Goal: Communication & Community: Answer question/provide support

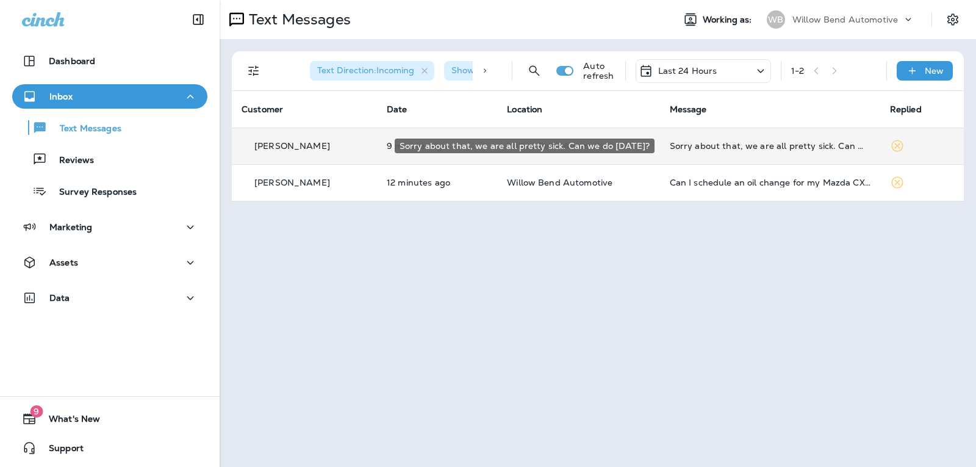
click at [732, 141] on div "Sorry about that, we are all pretty sick. Can we do [DATE]?" at bounding box center [770, 146] width 201 height 10
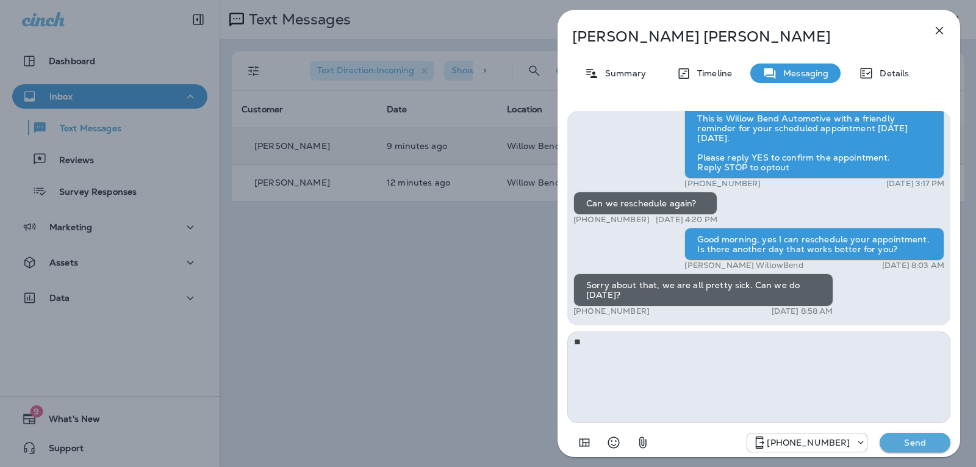
type textarea "*"
type textarea "**********"
click at [915, 444] on p "Send" at bounding box center [914, 442] width 51 height 11
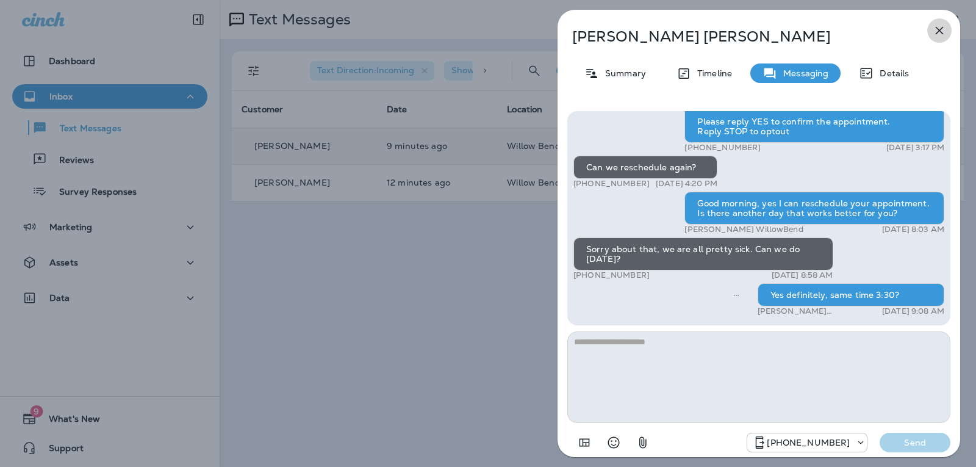
click at [945, 34] on icon "button" at bounding box center [939, 30] width 15 height 15
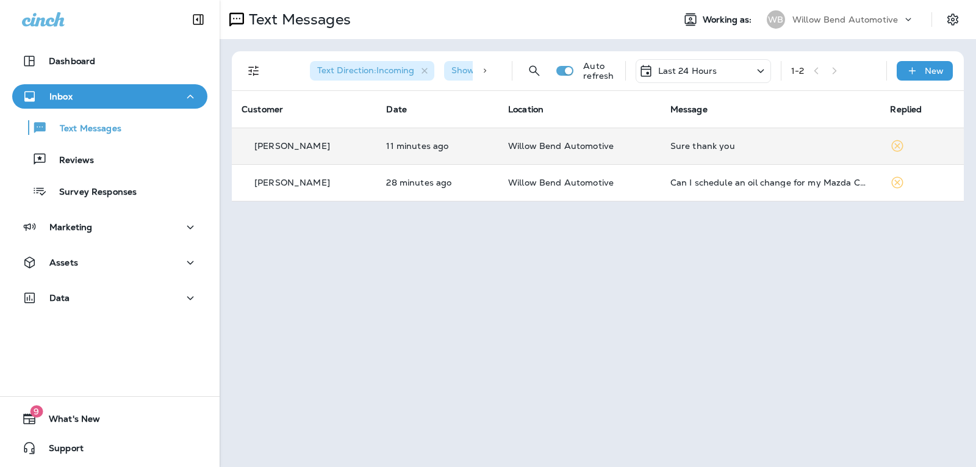
click at [700, 146] on div "Sure thank you" at bounding box center [770, 146] width 201 height 10
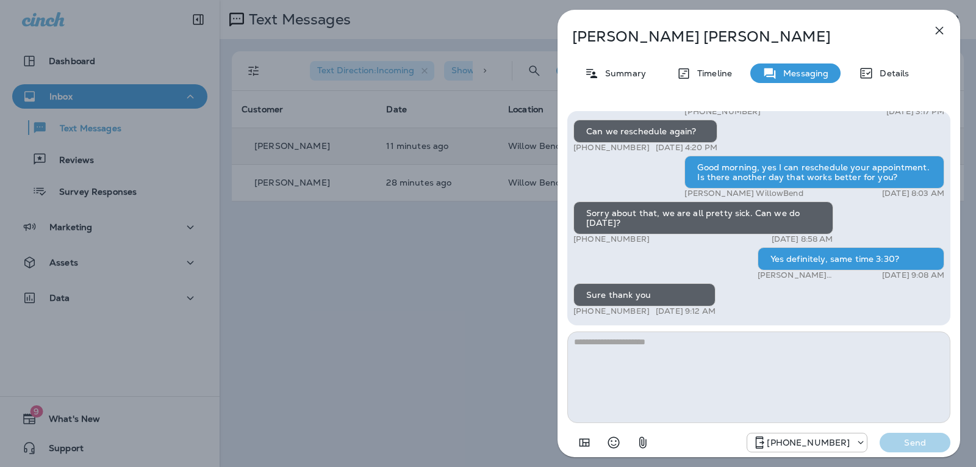
click at [637, 348] on textarea at bounding box center [758, 376] width 383 height 91
type textarea "*"
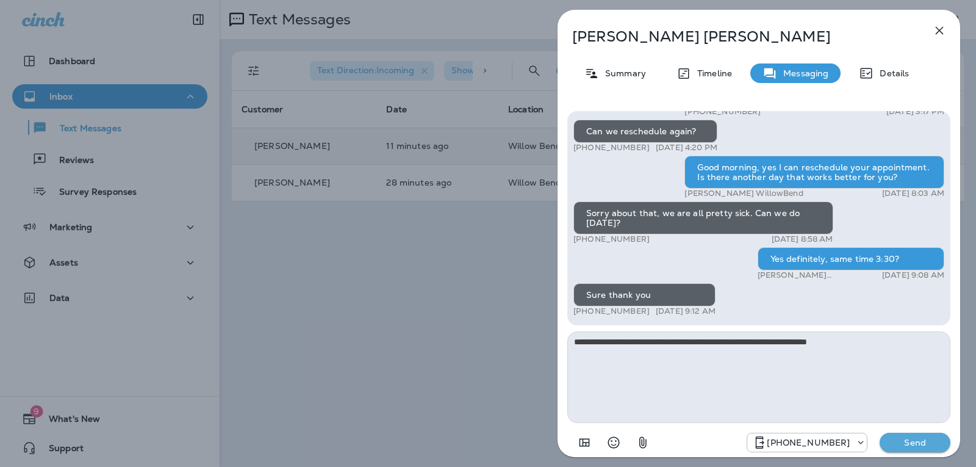
type textarea "**********"
click at [904, 435] on button "Send" at bounding box center [914, 442] width 71 height 20
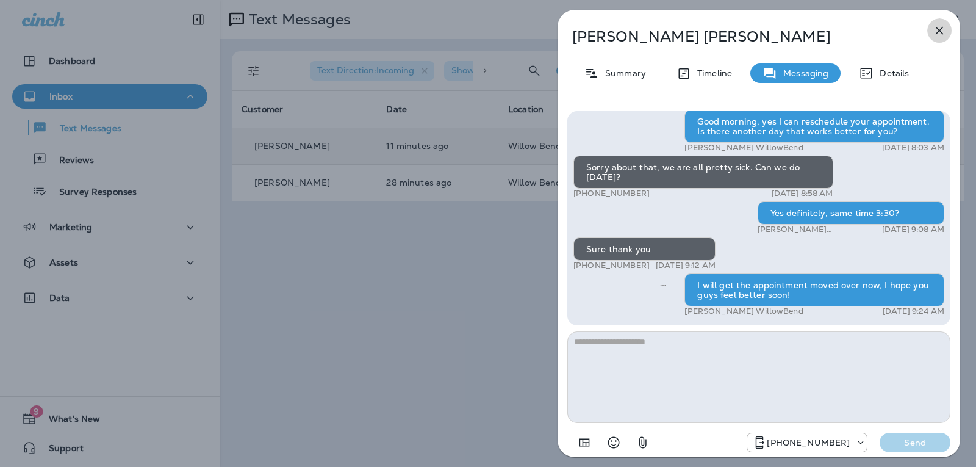
click at [945, 31] on icon "button" at bounding box center [939, 30] width 15 height 15
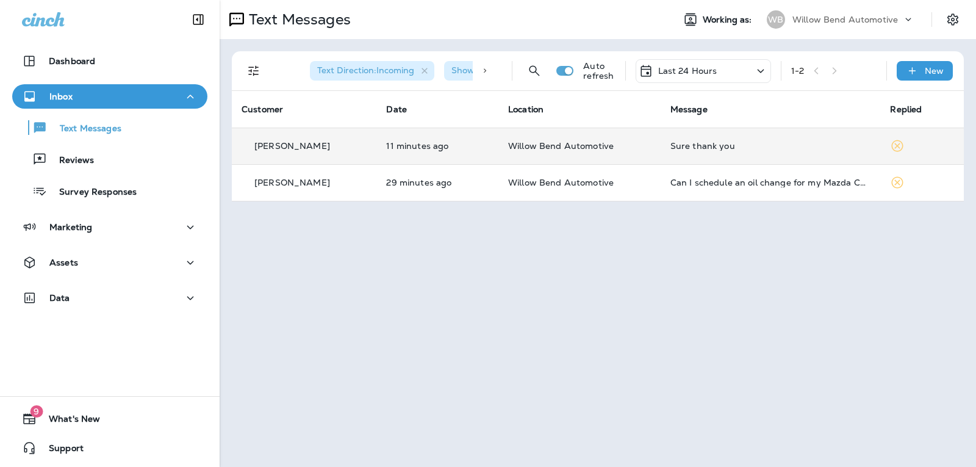
click at [700, 135] on td "Sure thank you" at bounding box center [771, 145] width 220 height 37
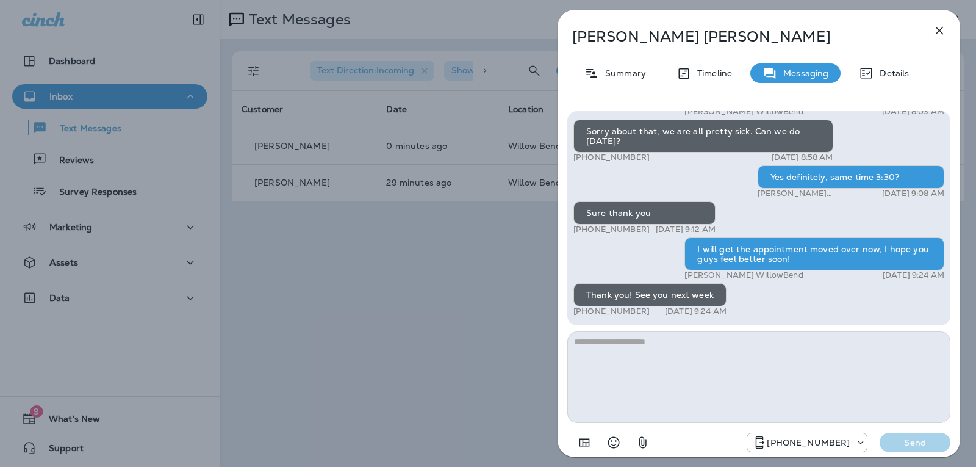
click at [941, 29] on icon "button" at bounding box center [940, 31] width 8 height 8
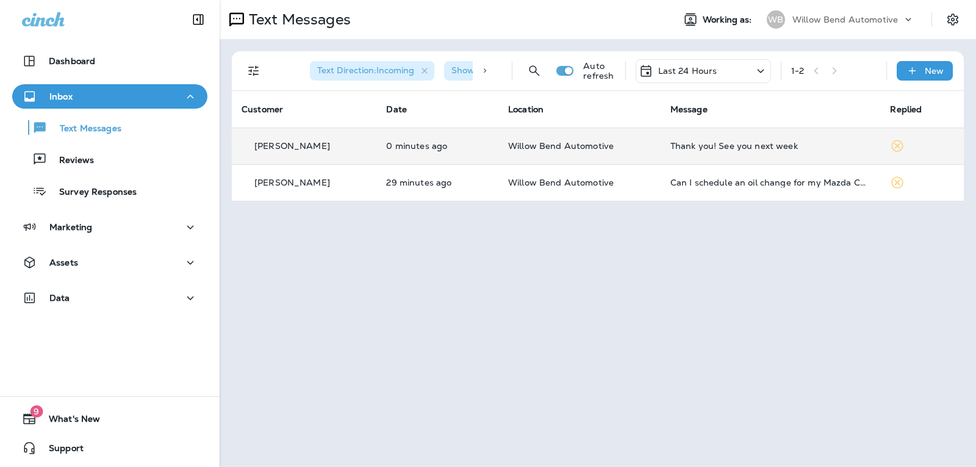
click at [704, 149] on div "Thank you! See you next week" at bounding box center [770, 146] width 201 height 10
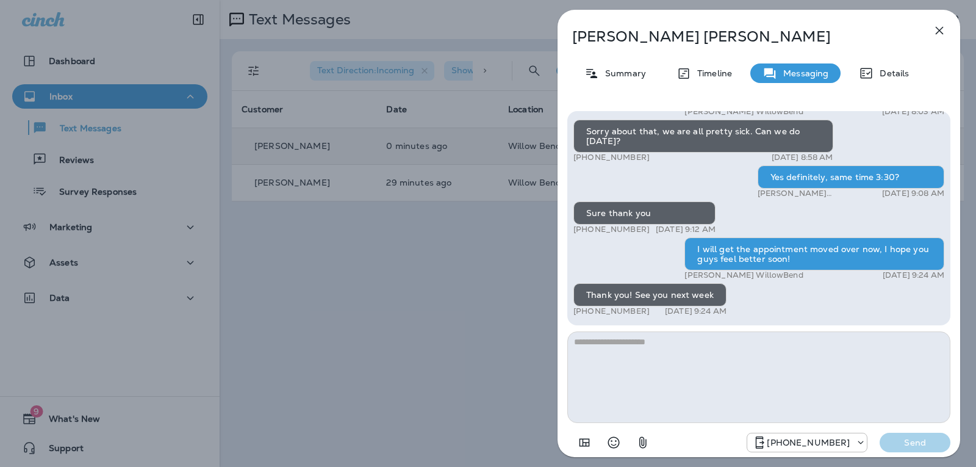
click at [662, 348] on textarea at bounding box center [758, 376] width 383 height 91
click at [614, 440] on icon "Select an emoji" at bounding box center [613, 442] width 15 height 15
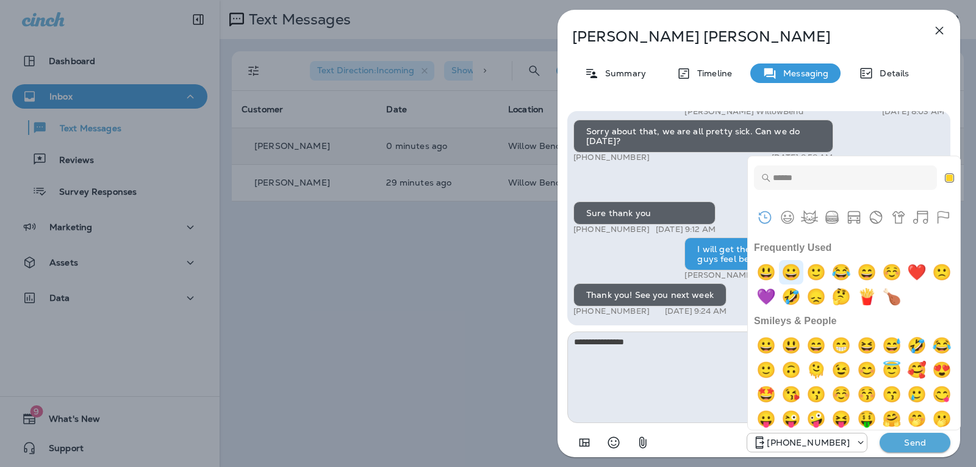
click at [792, 270] on img "grinning" at bounding box center [791, 272] width 24 height 24
type textarea "**********"
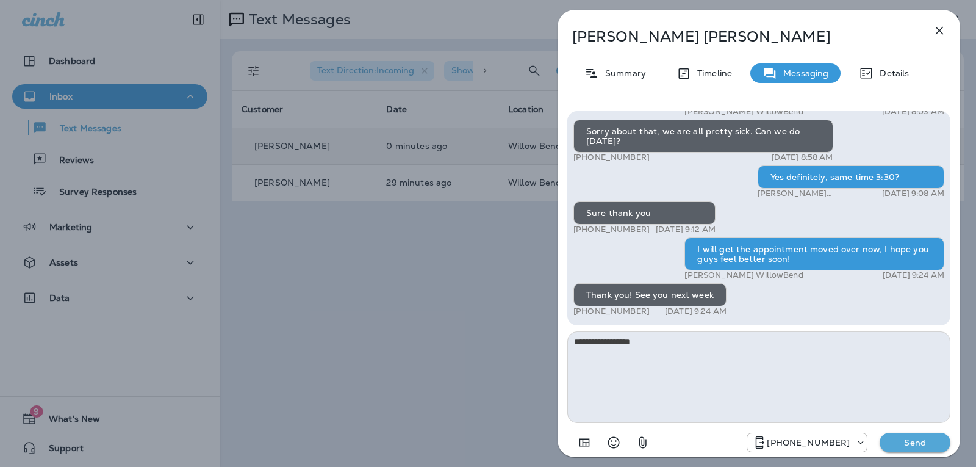
click at [913, 445] on p "Send" at bounding box center [914, 442] width 51 height 11
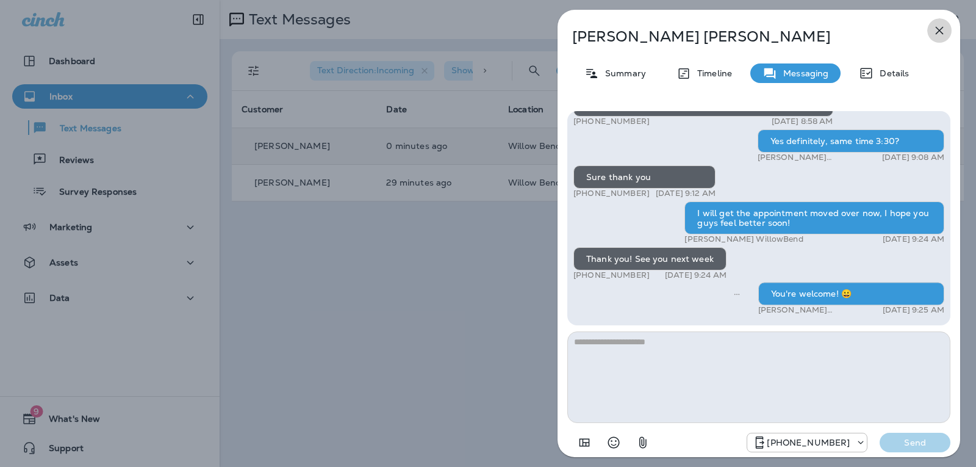
click at [939, 29] on icon "button" at bounding box center [940, 31] width 8 height 8
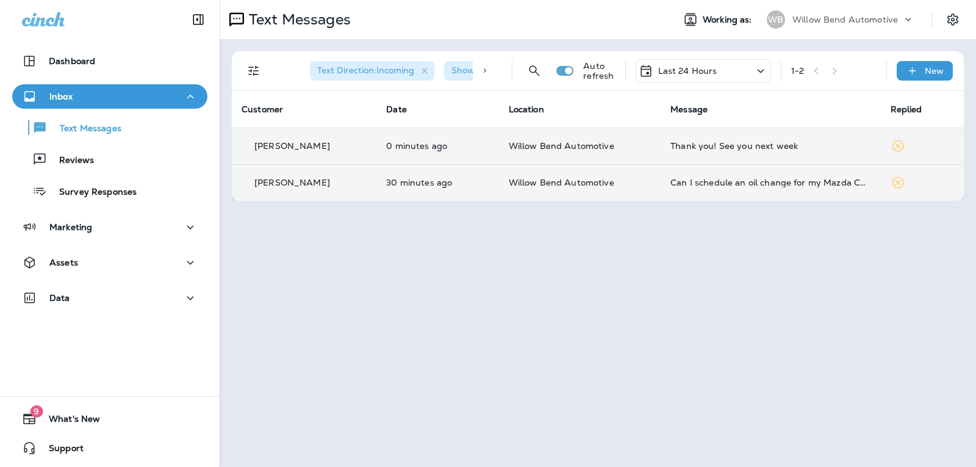
click at [828, 176] on td "Can I schedule an oil change for my Mazda CX five [DATE] at 1 o'clock?" at bounding box center [771, 182] width 220 height 37
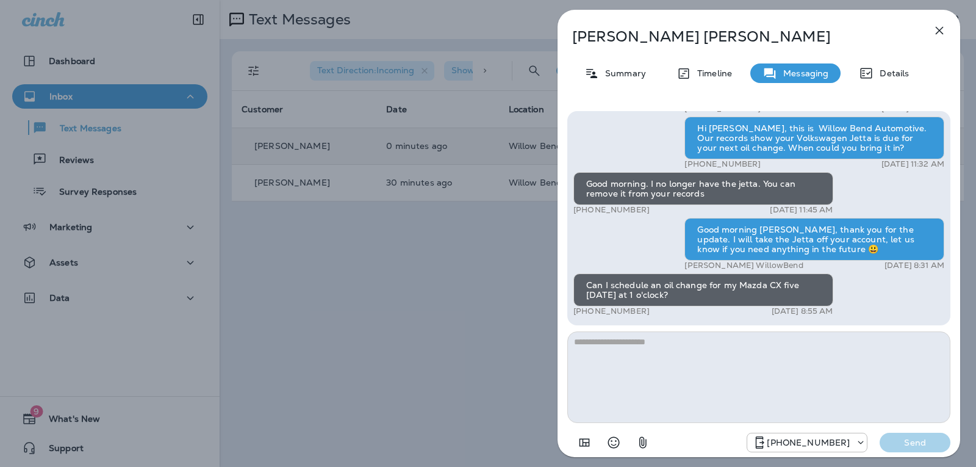
click at [593, 337] on textarea at bounding box center [758, 376] width 383 height 91
click at [595, 346] on textarea at bounding box center [758, 376] width 383 height 91
click at [647, 332] on div "Hello [PERSON_NAME], Hope all is well! This is [PERSON_NAME] from Willow Bend A…" at bounding box center [758, 282] width 383 height 343
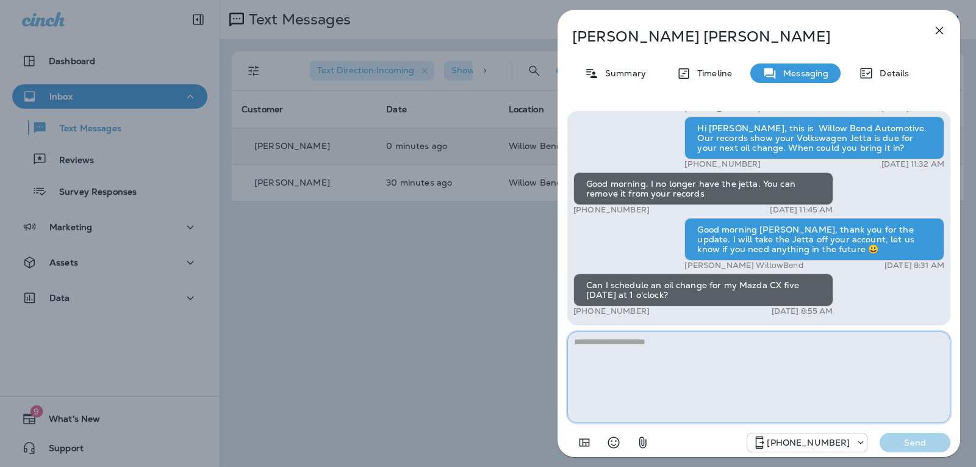
click at [648, 340] on textarea at bounding box center [758, 376] width 383 height 91
type textarea "*"
type textarea "**********"
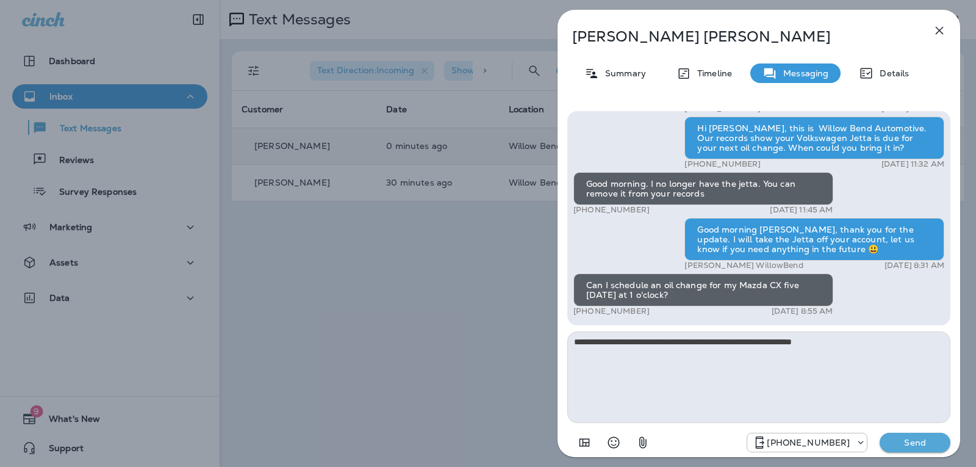
click at [919, 444] on p "Send" at bounding box center [914, 442] width 51 height 11
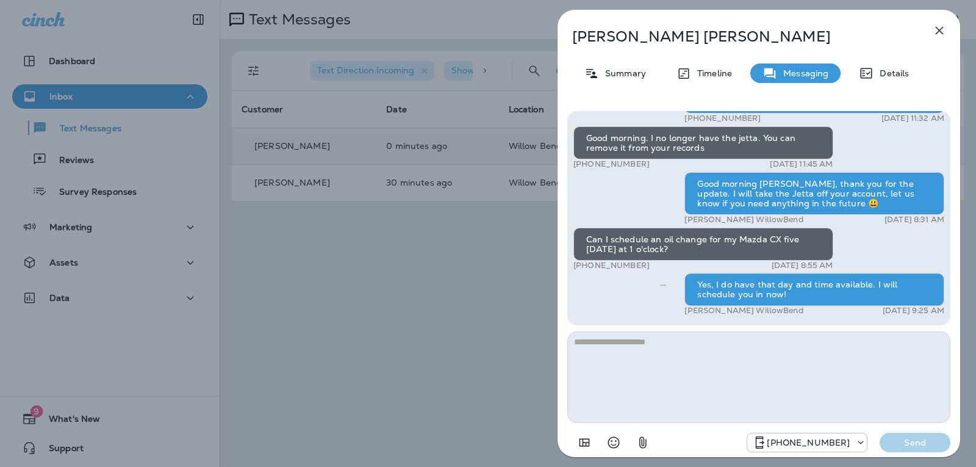
click at [940, 30] on icon "button" at bounding box center [939, 30] width 15 height 15
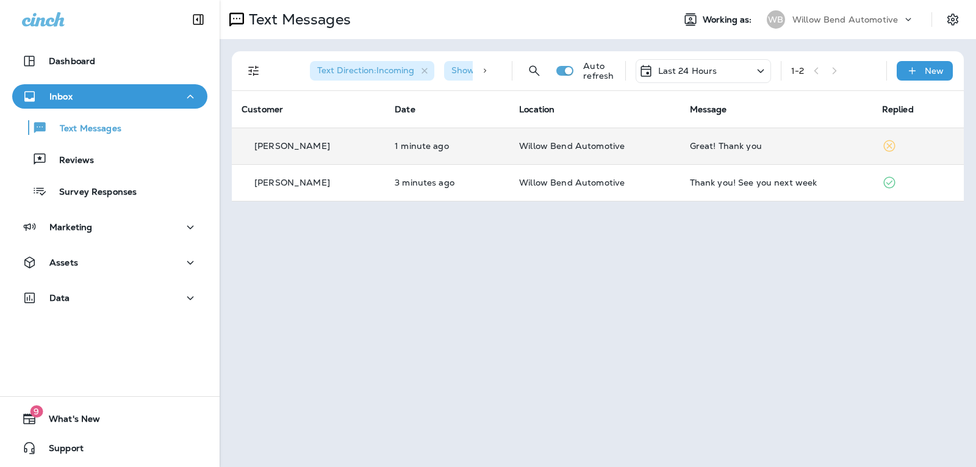
click at [763, 141] on div "Great! Thank you" at bounding box center [776, 146] width 173 height 10
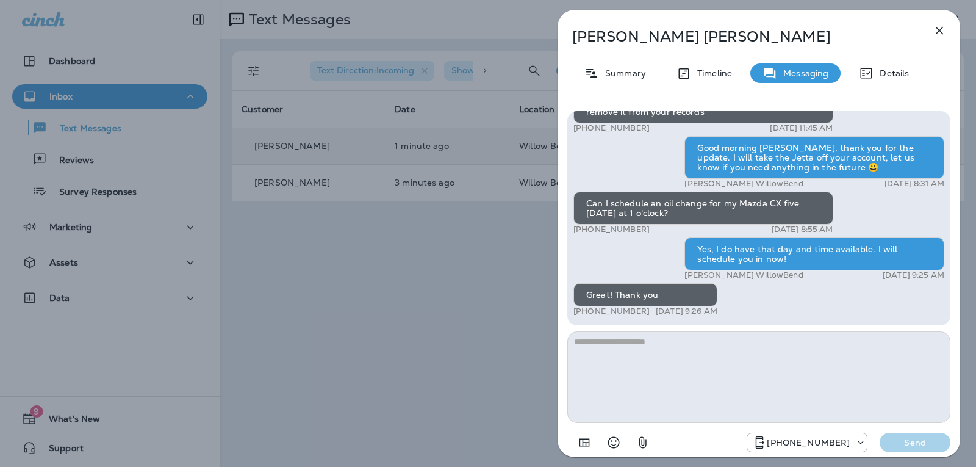
click at [677, 344] on textarea at bounding box center [758, 376] width 383 height 91
type textarea "*"
click at [611, 432] on button "Select an emoji" at bounding box center [613, 442] width 24 height 24
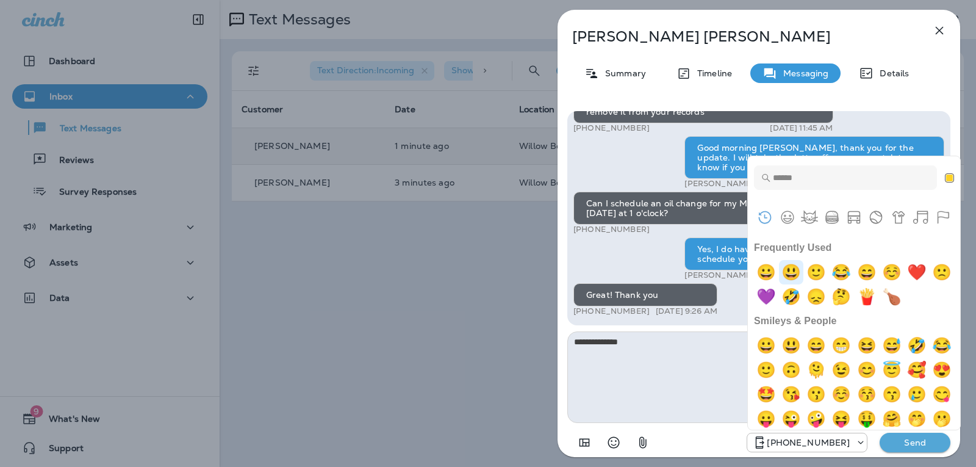
click at [802, 265] on img "smiley" at bounding box center [791, 272] width 24 height 24
type textarea "**********"
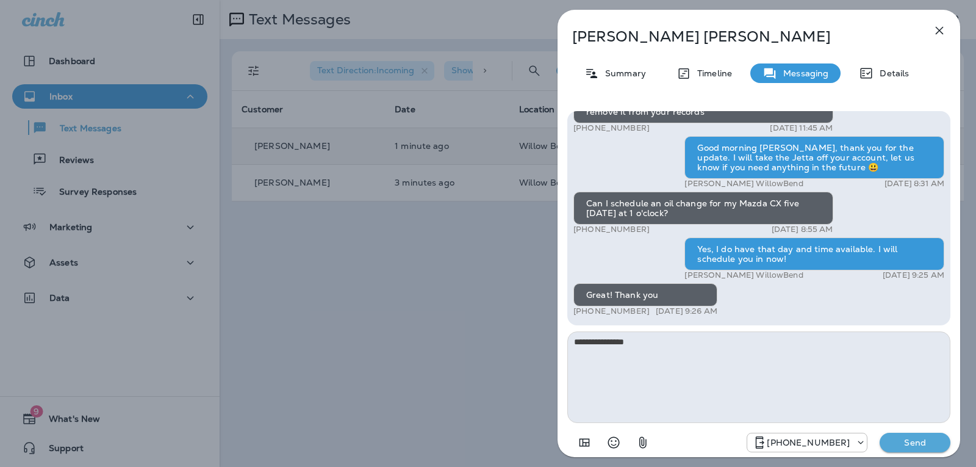
click at [900, 444] on p "Send" at bounding box center [914, 442] width 51 height 11
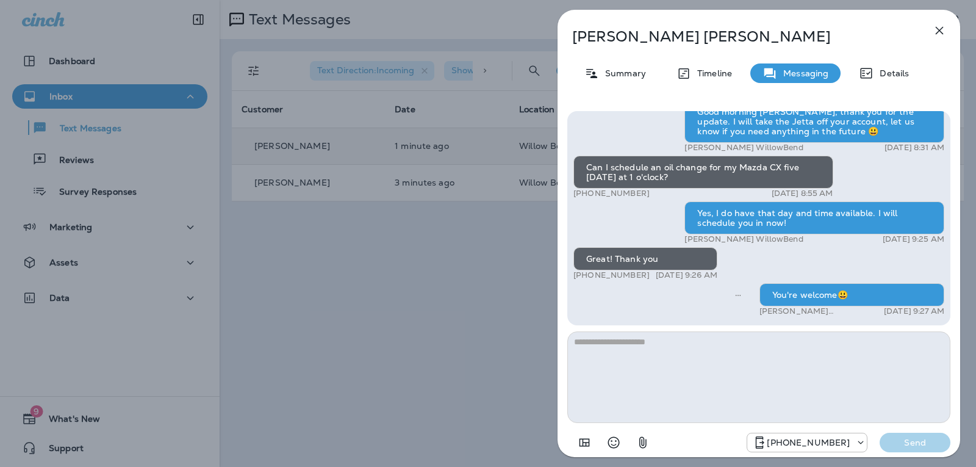
click at [940, 27] on icon "button" at bounding box center [939, 30] width 15 height 15
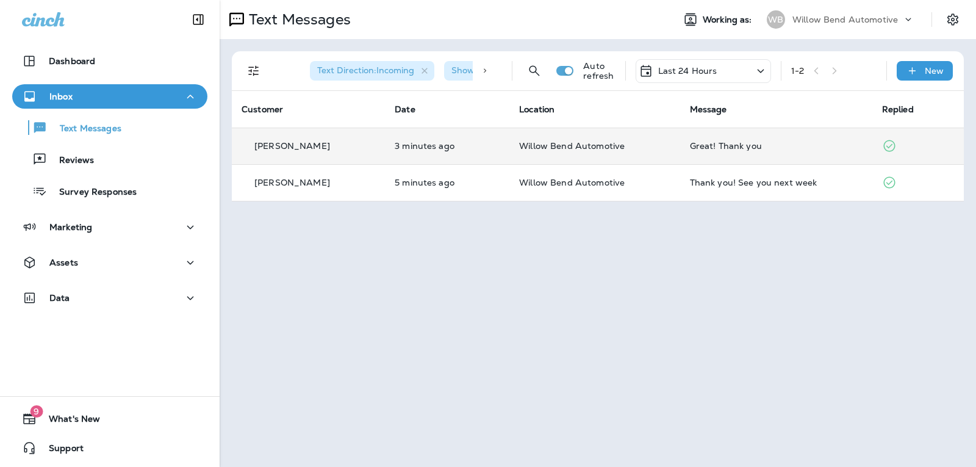
click at [708, 70] on p "Last 24 Hours" at bounding box center [687, 71] width 59 height 10
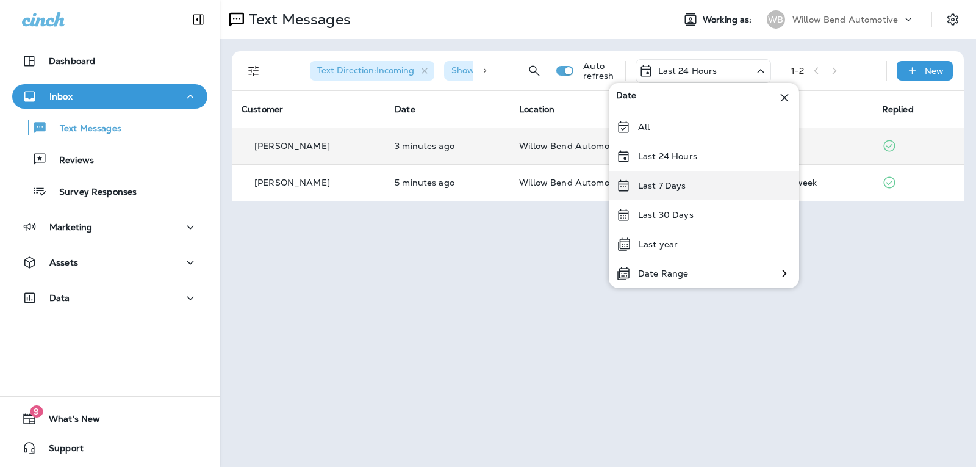
click at [696, 184] on div "Last 7 Days" at bounding box center [704, 185] width 190 height 29
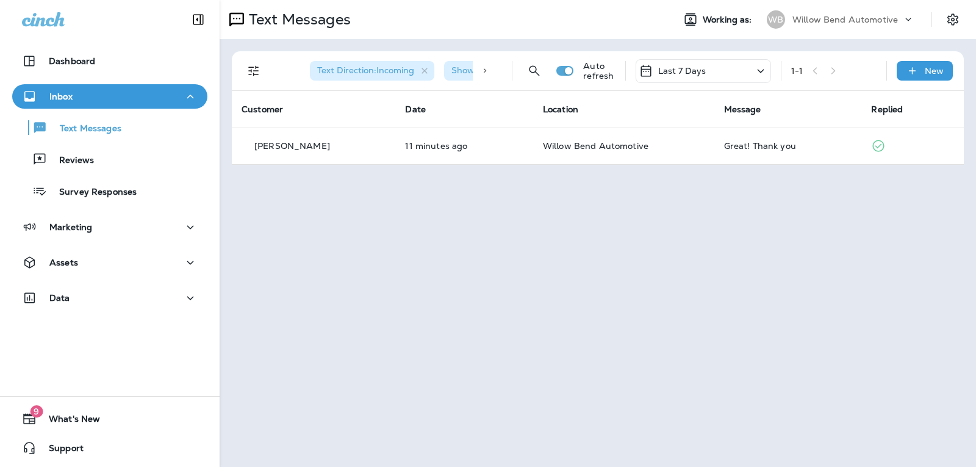
click at [722, 65] on div "Last 7 Days" at bounding box center [702, 71] width 135 height 24
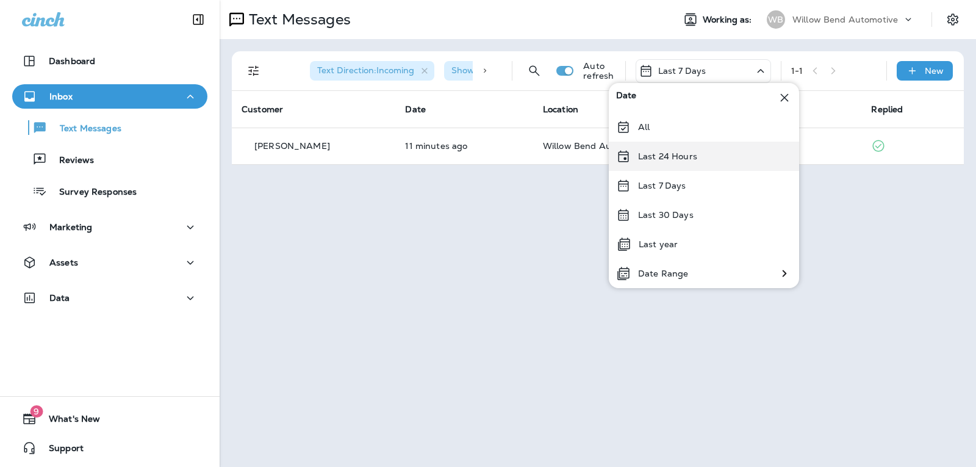
click at [692, 156] on p "Last 24 Hours" at bounding box center [667, 156] width 59 height 10
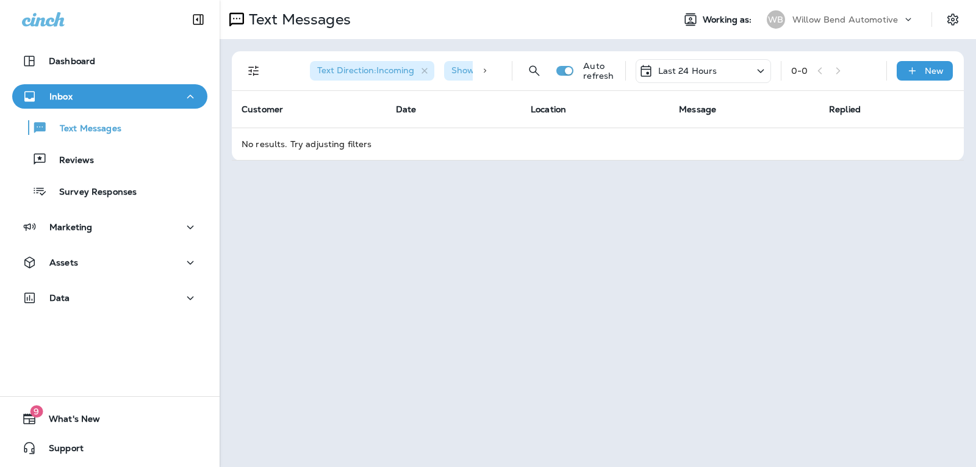
click at [710, 72] on p "Last 24 Hours" at bounding box center [687, 71] width 59 height 10
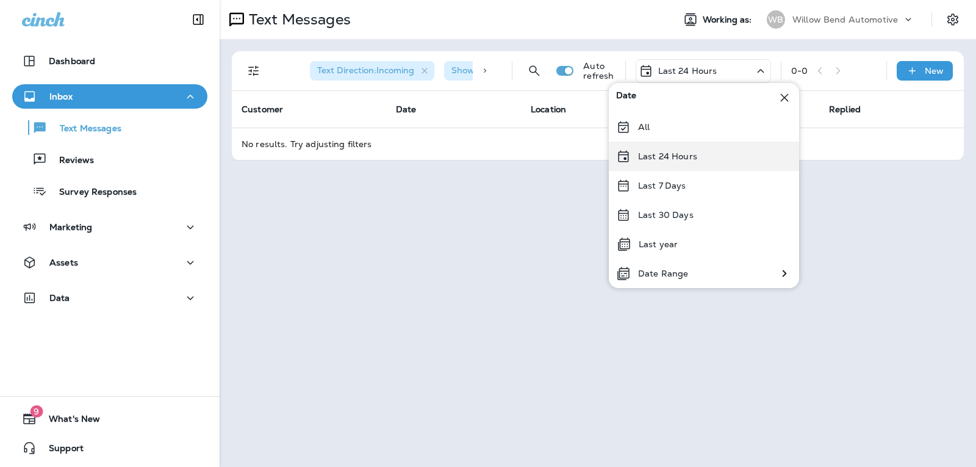
click at [711, 159] on div "Last 24 Hours" at bounding box center [704, 155] width 190 height 29
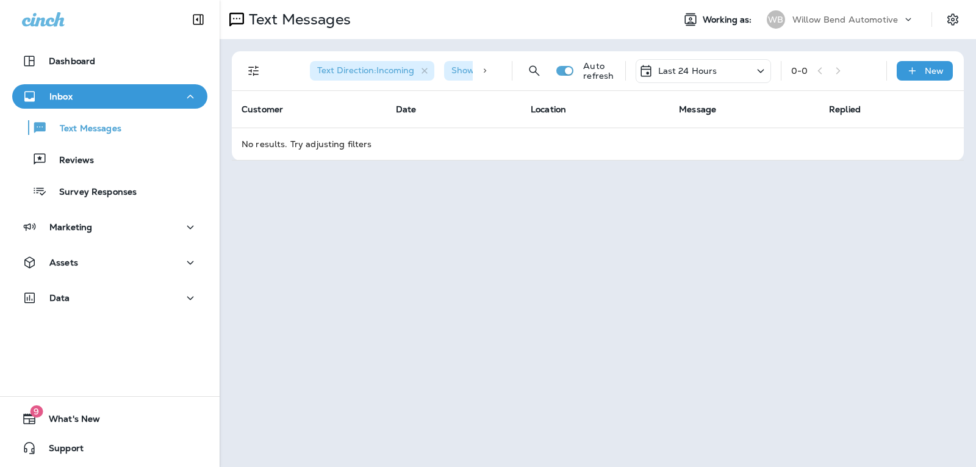
click at [679, 67] on p "Last 24 Hours" at bounding box center [687, 71] width 59 height 10
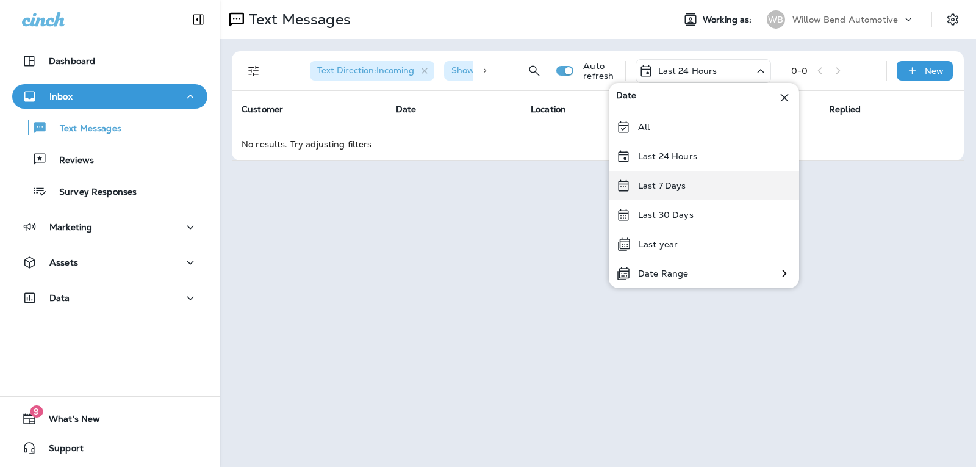
click at [676, 177] on div "Last 7 Days" at bounding box center [704, 185] width 190 height 29
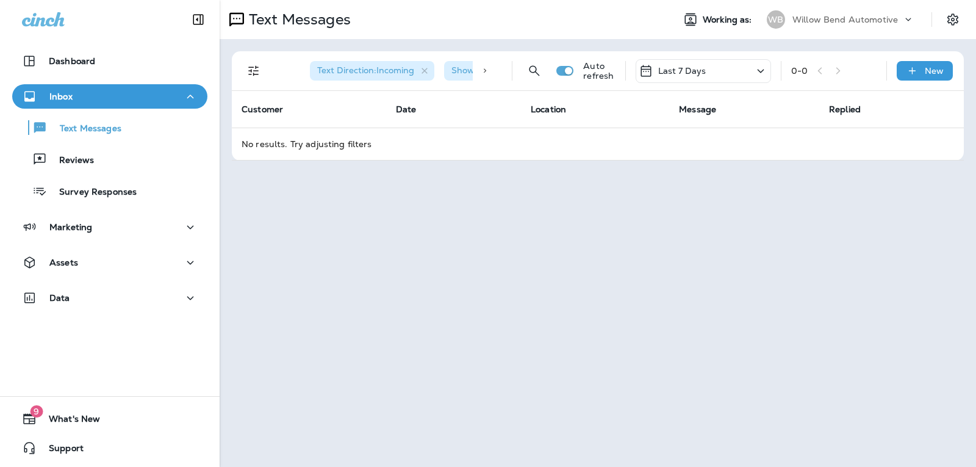
click at [692, 70] on p "Last 7 Days" at bounding box center [682, 71] width 48 height 10
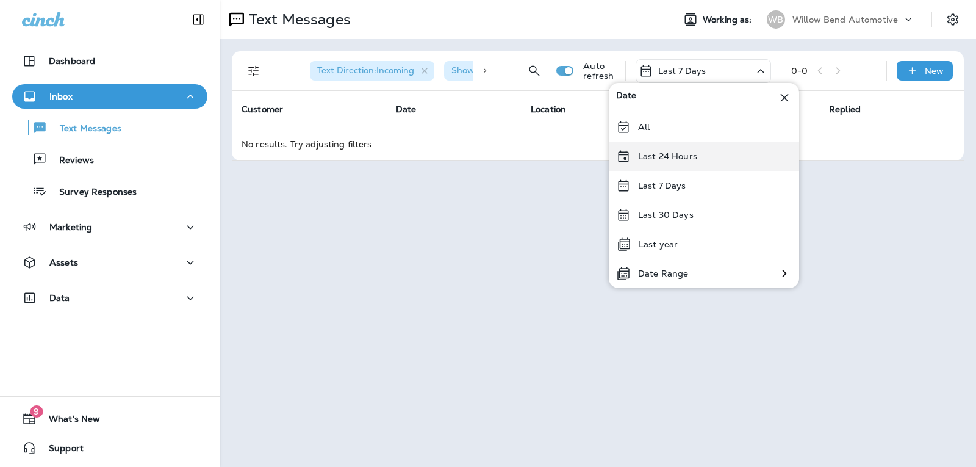
click at [667, 154] on p "Last 24 Hours" at bounding box center [667, 156] width 59 height 10
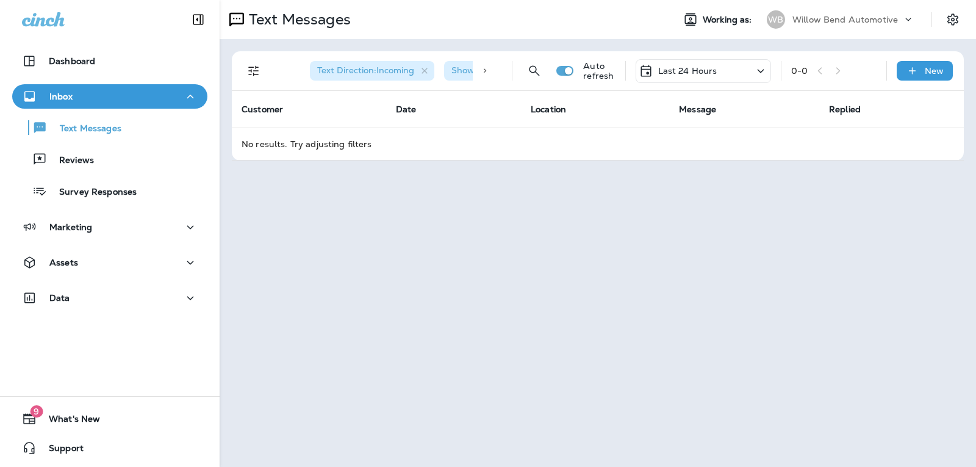
click at [661, 71] on p "Last 24 Hours" at bounding box center [687, 71] width 59 height 10
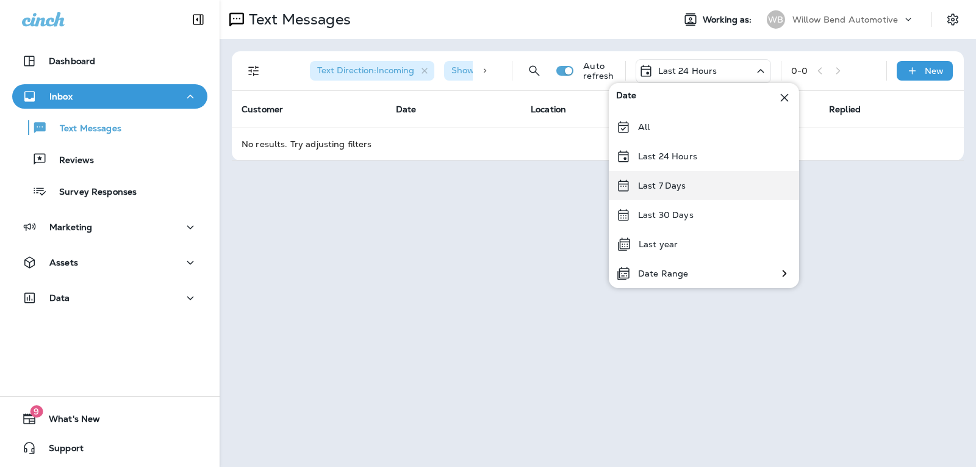
click at [682, 181] on p "Last 7 Days" at bounding box center [662, 186] width 48 height 10
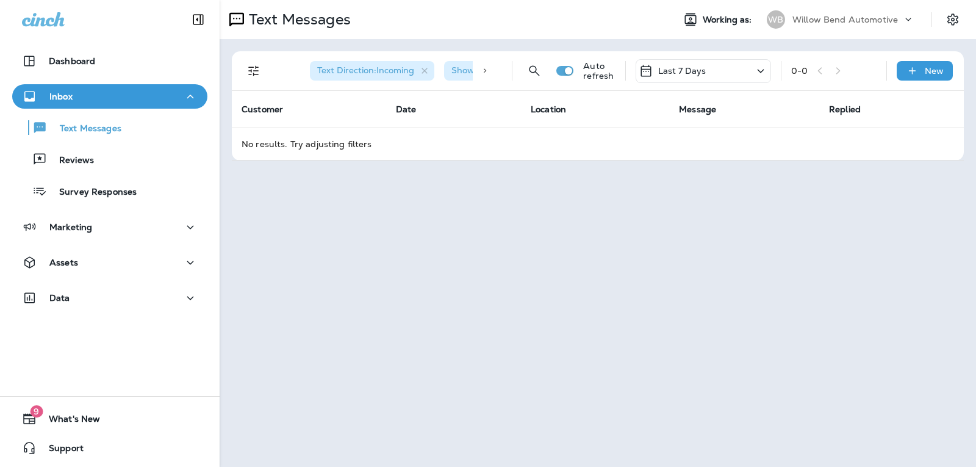
click at [678, 75] on p "Last 7 Days" at bounding box center [682, 71] width 48 height 10
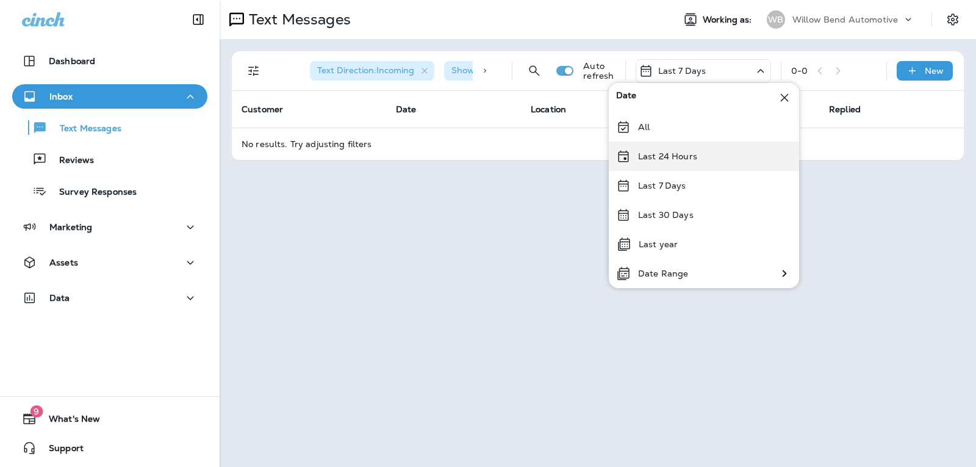
click at [670, 161] on p "Last 24 Hours" at bounding box center [667, 156] width 59 height 10
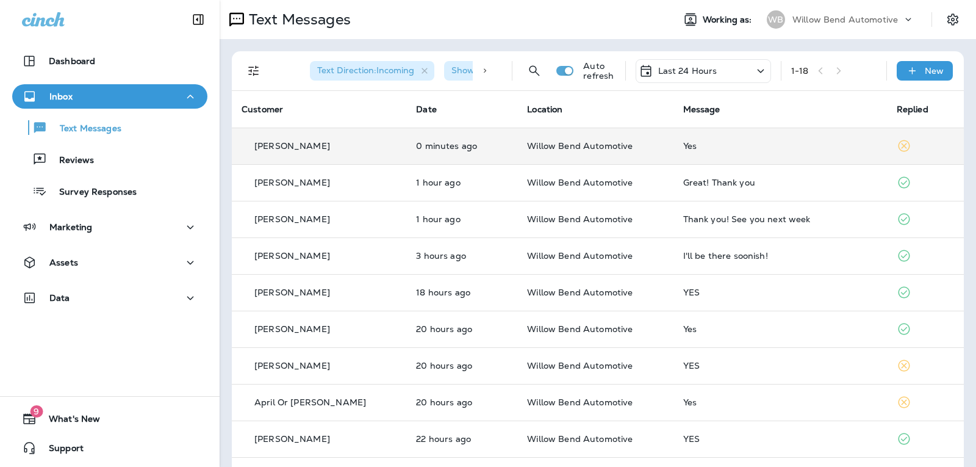
click at [694, 148] on div "Yes" at bounding box center [780, 146] width 194 height 10
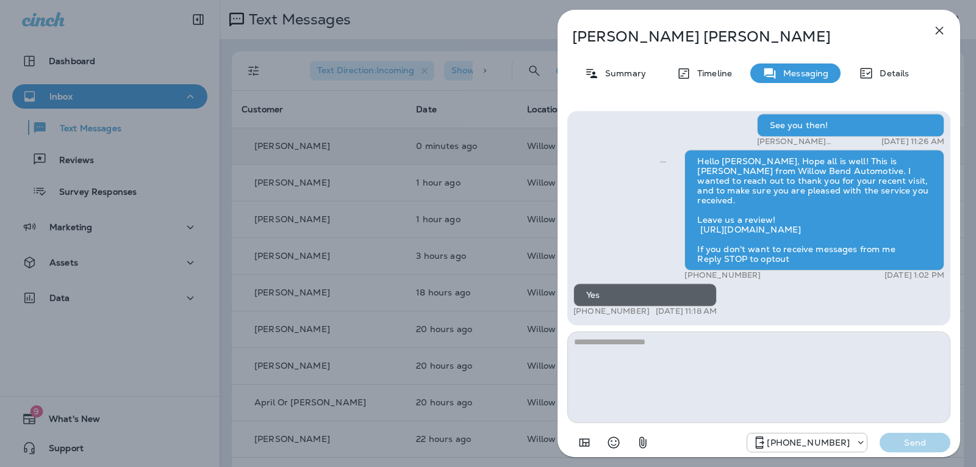
drag, startPoint x: 638, startPoint y: 329, endPoint x: 638, endPoint y: 339, distance: 10.4
click at [638, 331] on div "Hello [PERSON_NAME], This is Willow Bend Automotive with a friendly reminder fo…" at bounding box center [758, 282] width 383 height 343
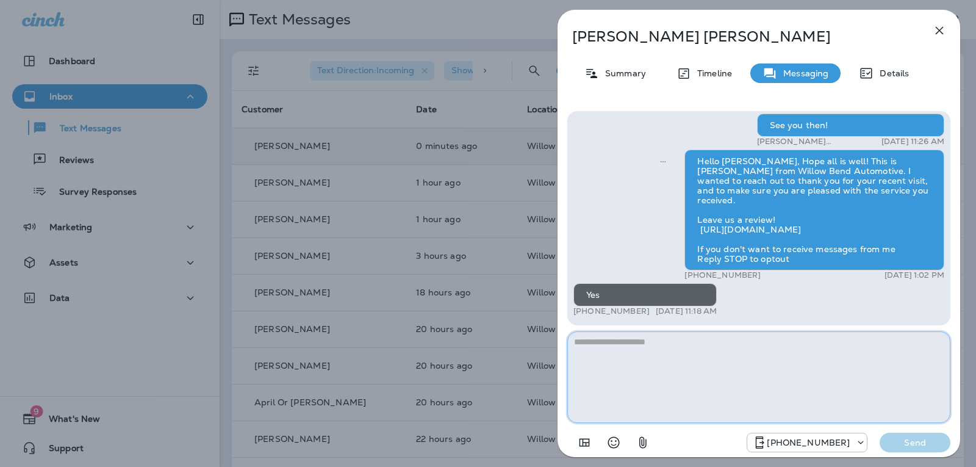
click at [634, 345] on textarea at bounding box center [758, 376] width 383 height 91
type textarea "**********"
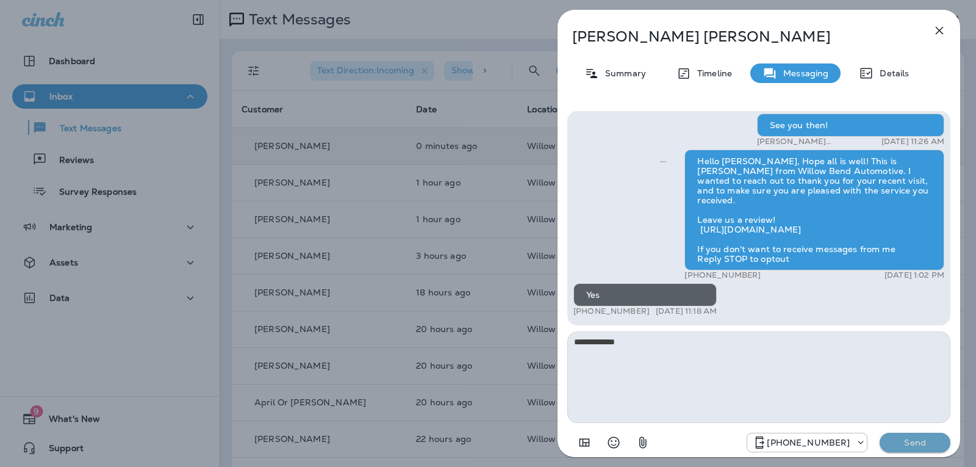
click at [932, 439] on p "Send" at bounding box center [914, 442] width 51 height 11
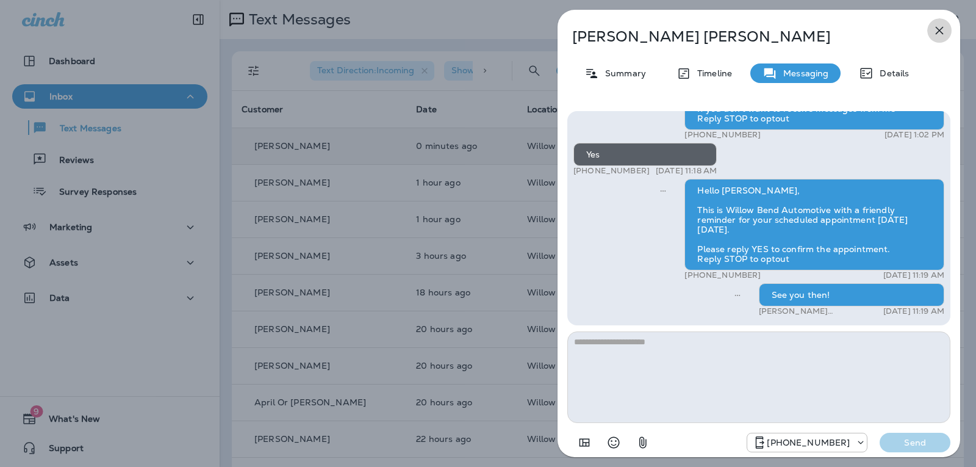
click at [935, 34] on icon "button" at bounding box center [939, 30] width 15 height 15
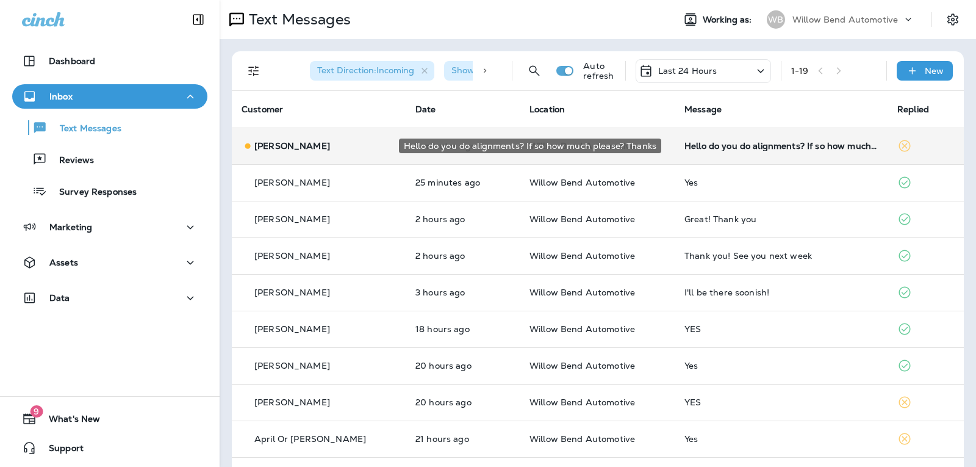
click at [731, 146] on div "Hello do you do alignments? If so how much please? Thanks" at bounding box center [780, 146] width 193 height 10
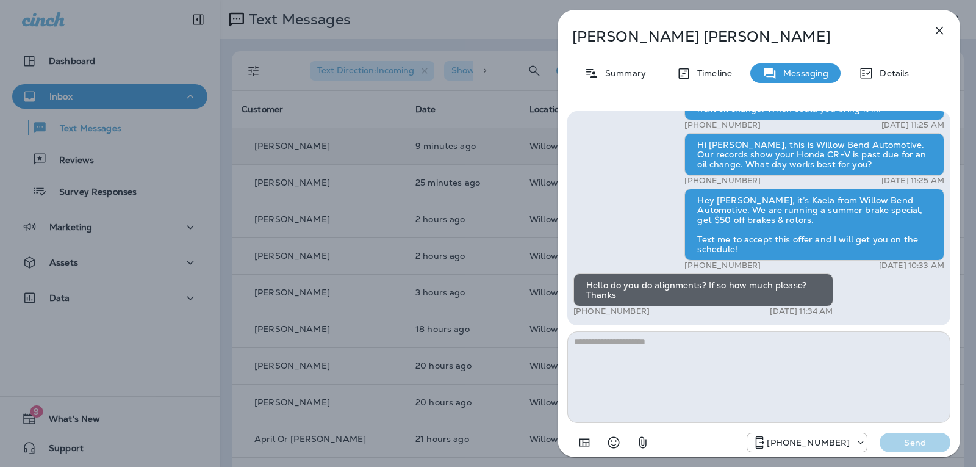
click at [632, 359] on textarea at bounding box center [758, 376] width 383 height 91
type textarea "**********"
click at [924, 452] on div "[PHONE_NUMBER] Send" at bounding box center [758, 439] width 383 height 32
click at [922, 443] on p "Send" at bounding box center [914, 442] width 51 height 11
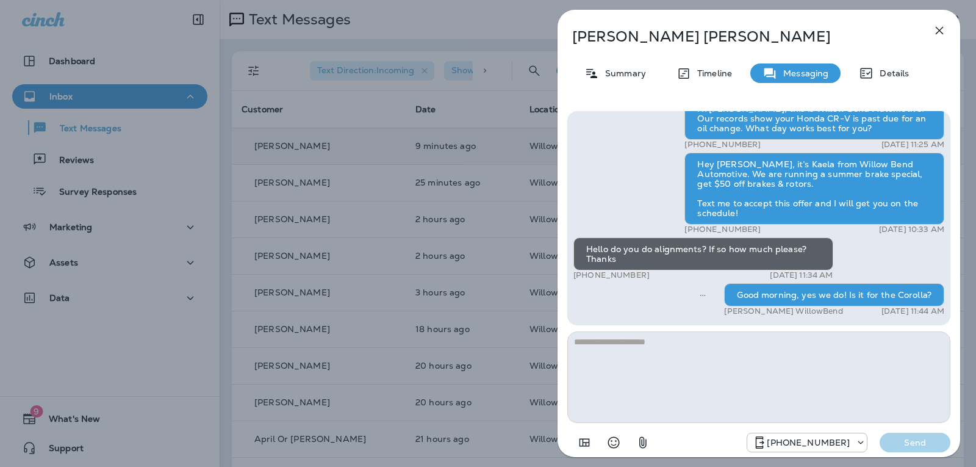
click at [942, 28] on icon "button" at bounding box center [940, 31] width 8 height 8
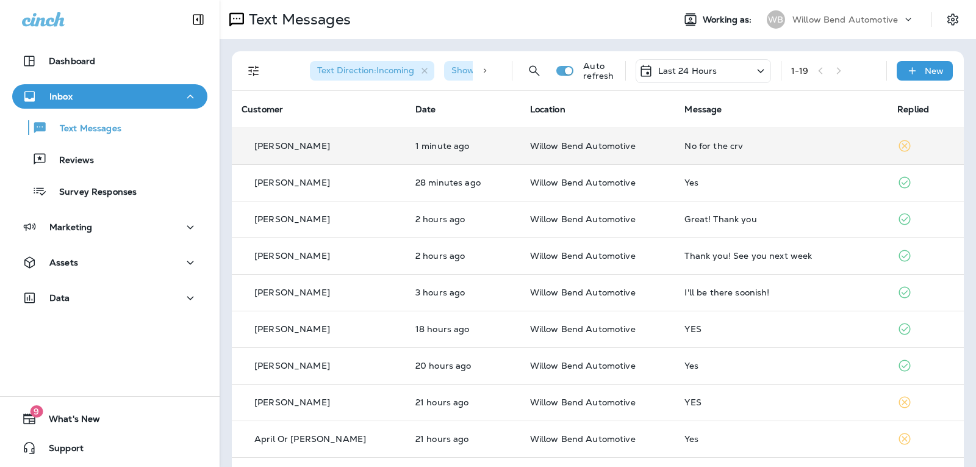
click at [714, 141] on div "No for the crv" at bounding box center [780, 146] width 193 height 10
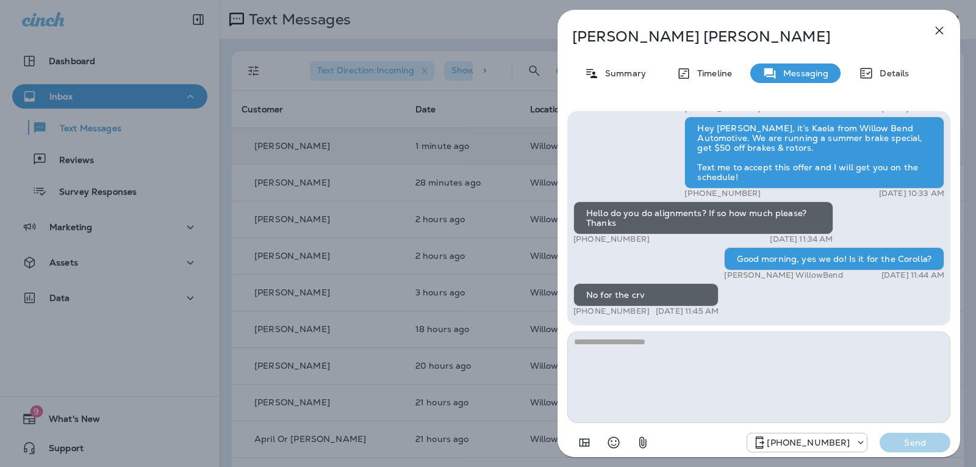
click at [652, 351] on textarea at bounding box center [758, 376] width 383 height 91
type textarea "**********"
click at [916, 442] on p "Send" at bounding box center [914, 442] width 51 height 11
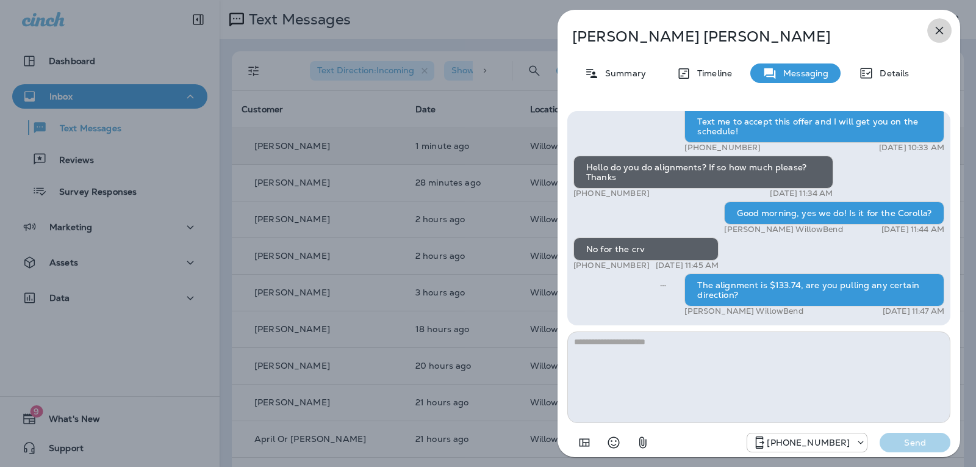
click at [935, 25] on icon "button" at bounding box center [939, 30] width 15 height 15
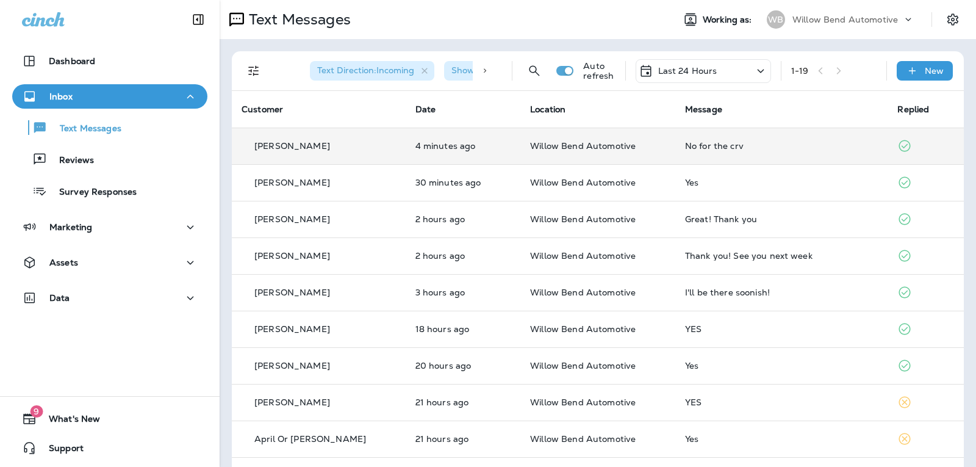
click at [675, 73] on p "Last 24 Hours" at bounding box center [687, 71] width 59 height 10
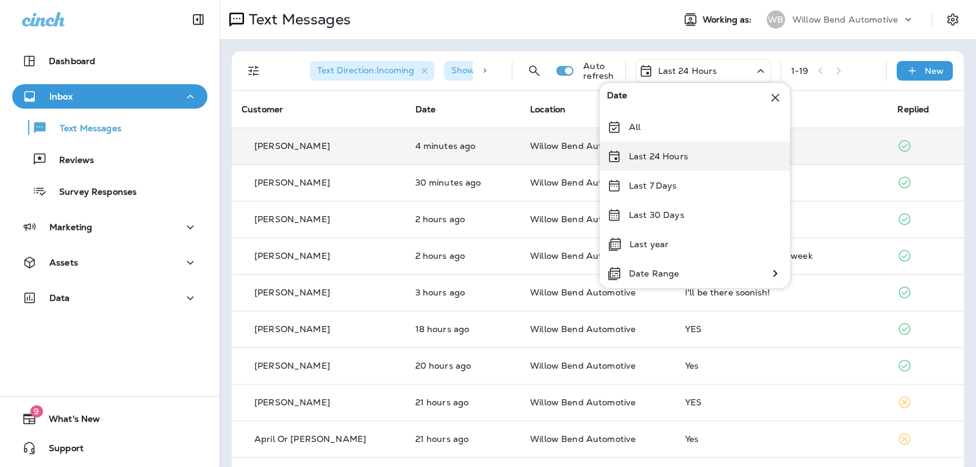
click at [643, 153] on p "Last 24 Hours" at bounding box center [658, 156] width 59 height 10
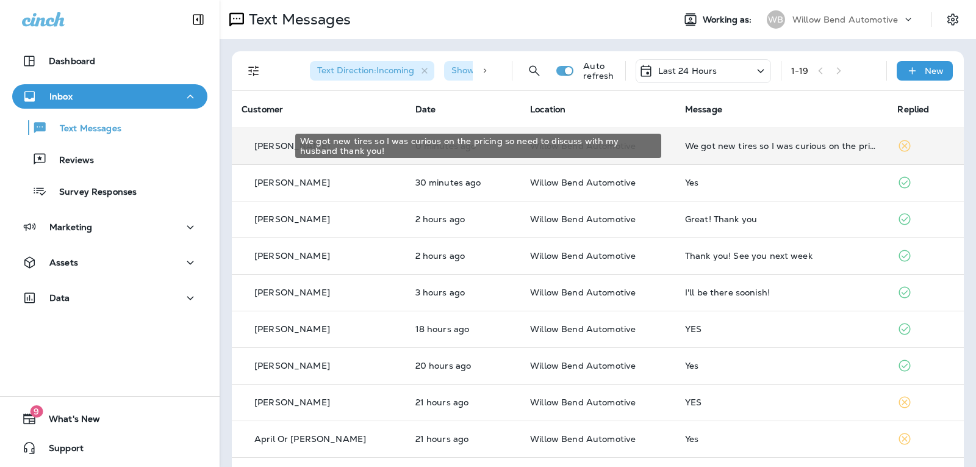
click at [725, 148] on div "We got new tires so I was curious on the pricing so need to discuss with my hus…" at bounding box center [781, 146] width 193 height 10
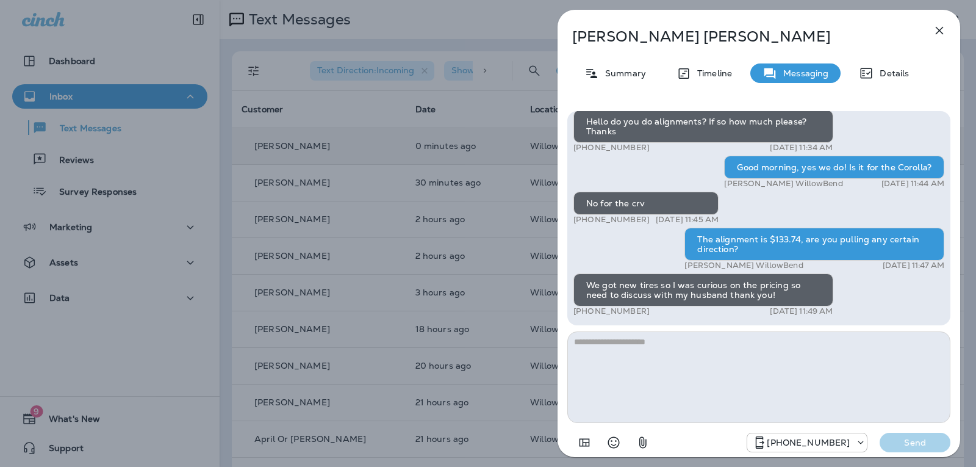
click at [643, 346] on textarea at bounding box center [758, 376] width 383 height 91
click at [616, 441] on icon "Select an emoji" at bounding box center [613, 442] width 15 height 15
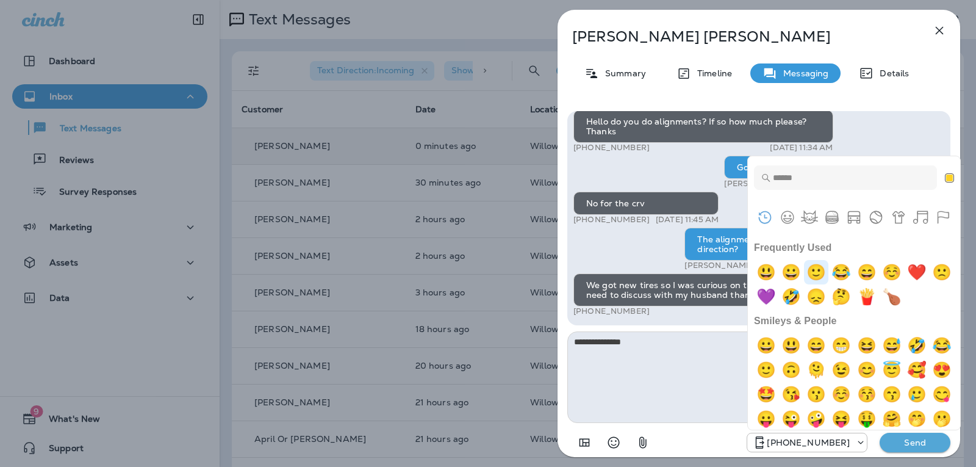
click at [809, 266] on img "slightly smiling face" at bounding box center [816, 272] width 24 height 24
type textarea "**********"
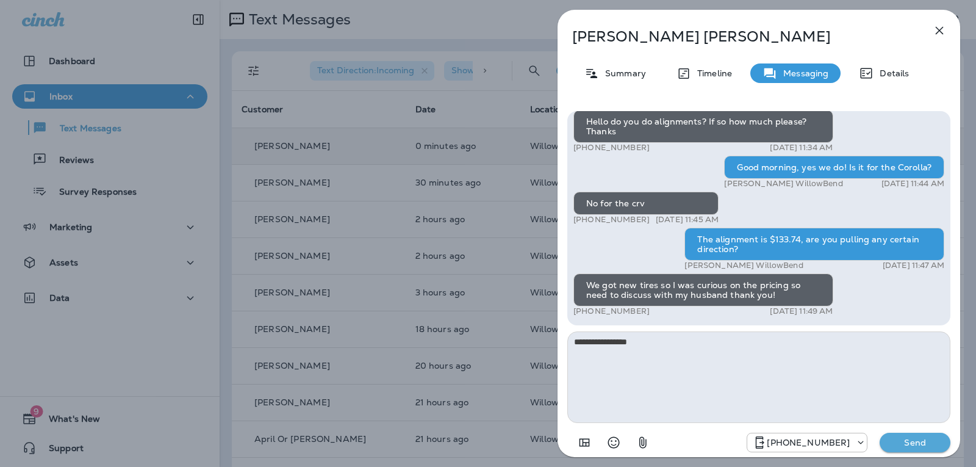
click at [901, 443] on p "Send" at bounding box center [914, 442] width 51 height 11
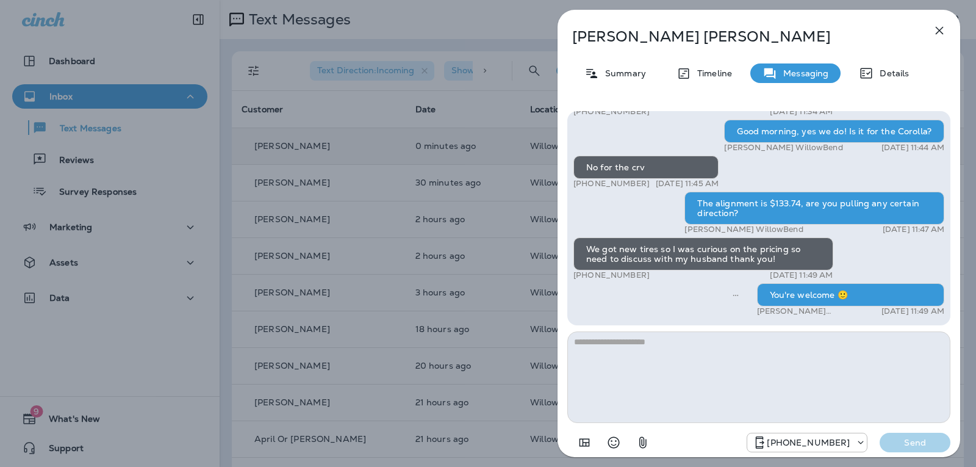
click at [940, 27] on icon "button" at bounding box center [939, 30] width 15 height 15
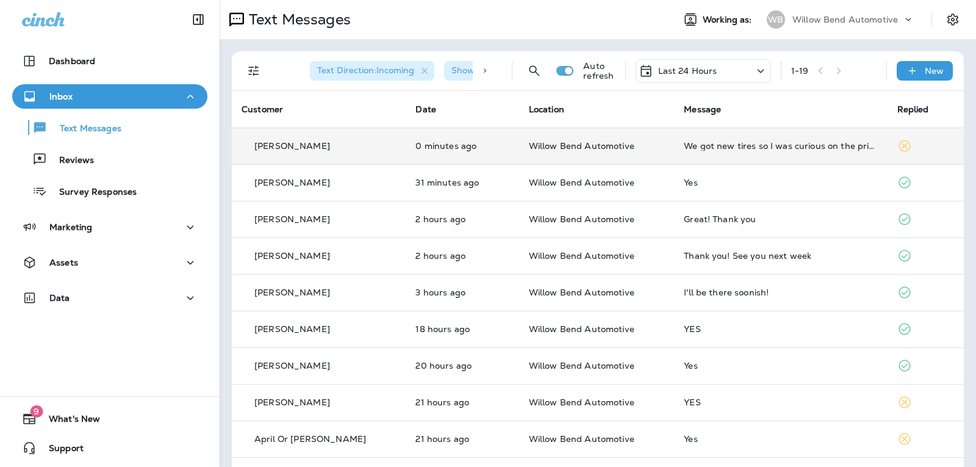
click at [702, 67] on p "Last 24 Hours" at bounding box center [687, 71] width 59 height 10
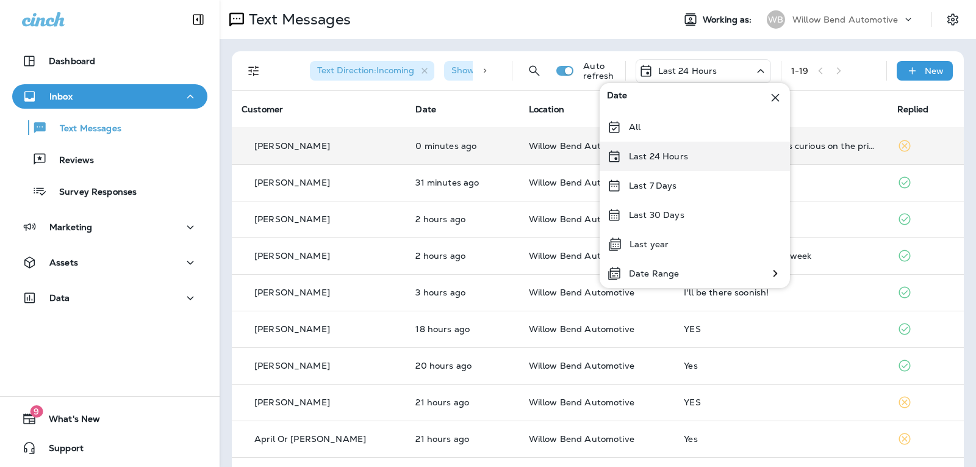
click at [694, 152] on div "Last 24 Hours" at bounding box center [695, 155] width 190 height 29
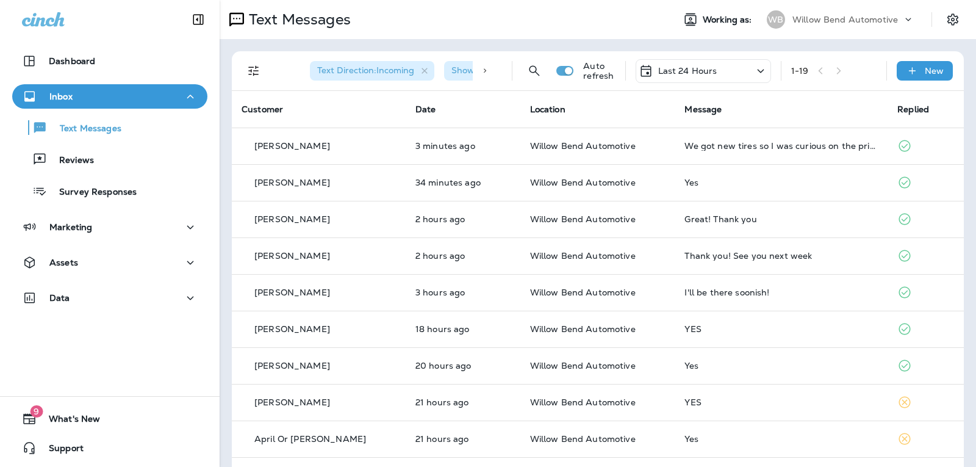
click at [677, 64] on div "Last 24 Hours" at bounding box center [678, 70] width 79 height 15
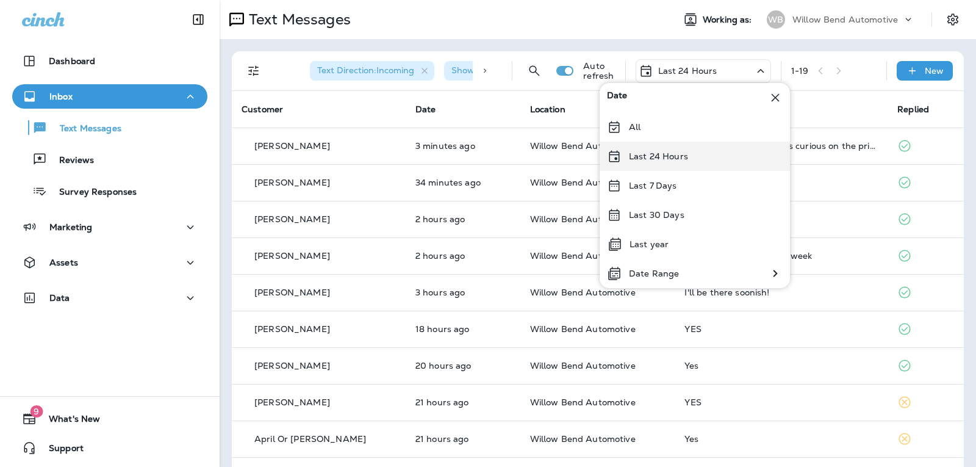
click at [679, 157] on p "Last 24 Hours" at bounding box center [658, 156] width 59 height 10
